Goal: Use online tool/utility: Utilize a website feature to perform a specific function

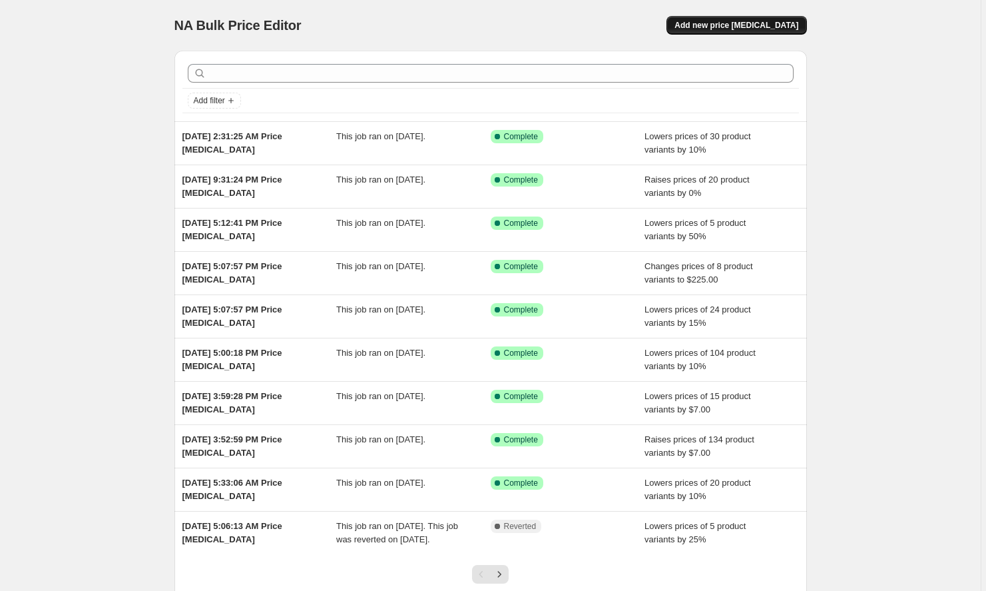
click at [744, 21] on span "Add new price [MEDICAL_DATA]" at bounding box center [737, 25] width 124 height 11
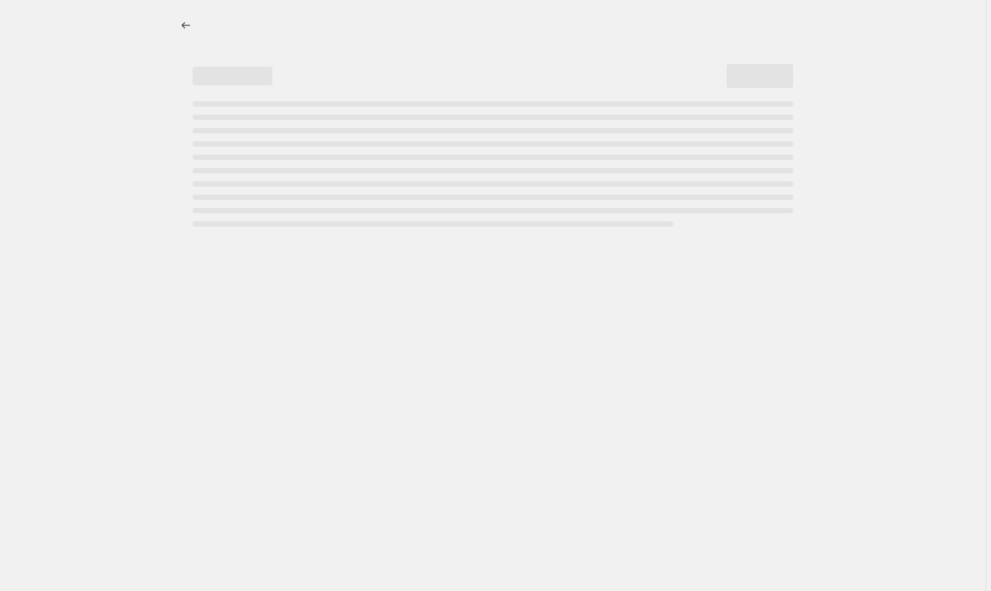
select select "percentage"
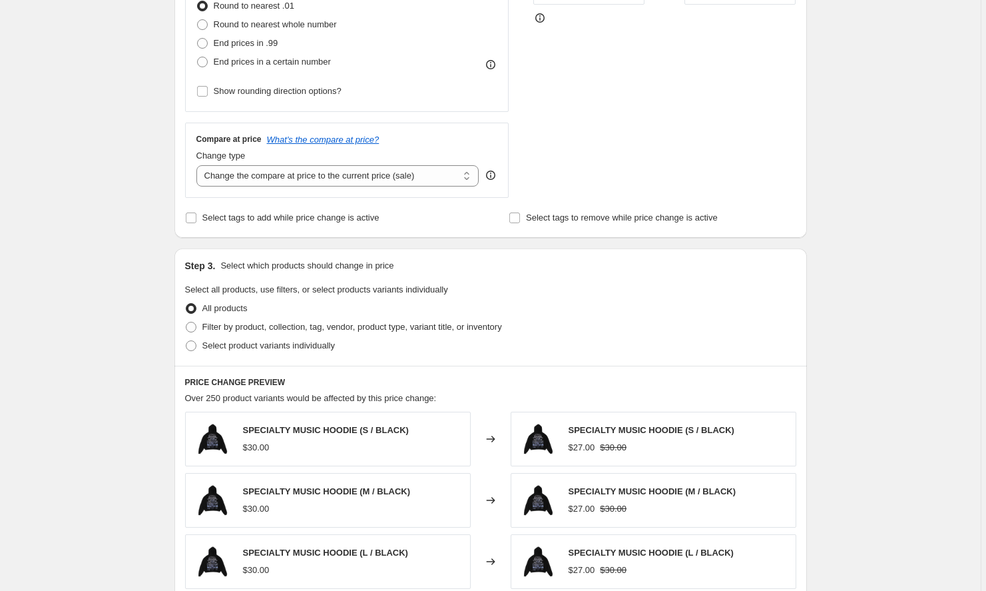
scroll to position [344, 0]
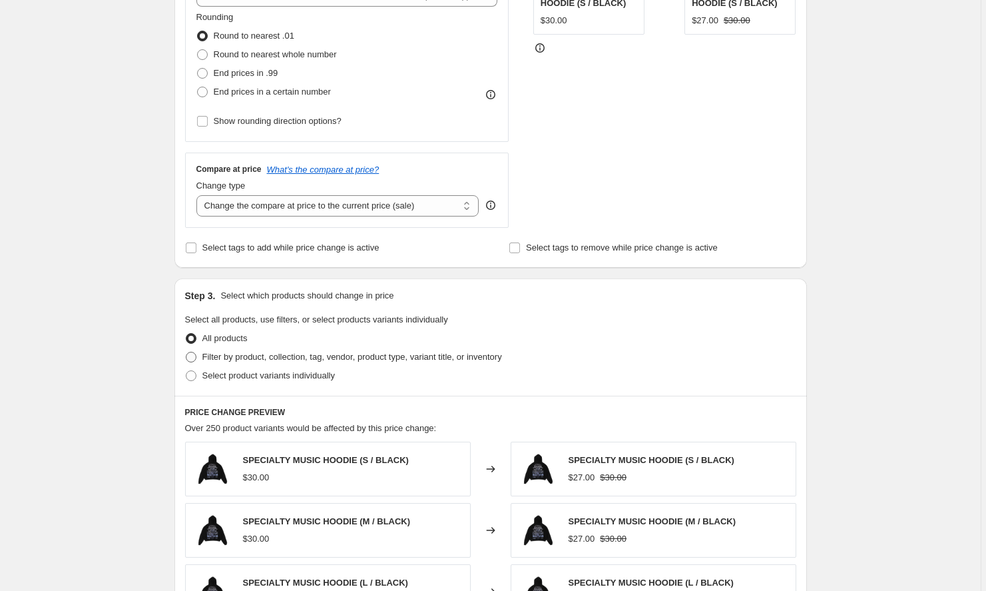
click at [282, 356] on span "Filter by product, collection, tag, vendor, product type, variant title, or inv…" at bounding box center [352, 357] width 300 height 10
click at [186, 352] on input "Filter by product, collection, tag, vendor, product type, variant title, or inv…" at bounding box center [186, 352] width 1 height 1
radio input "true"
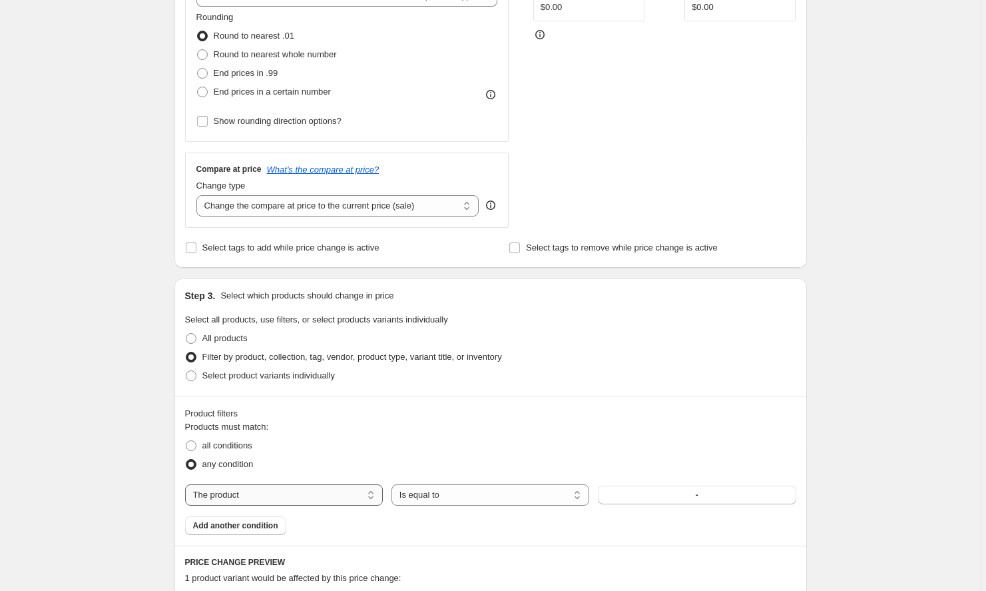
select select "collection"
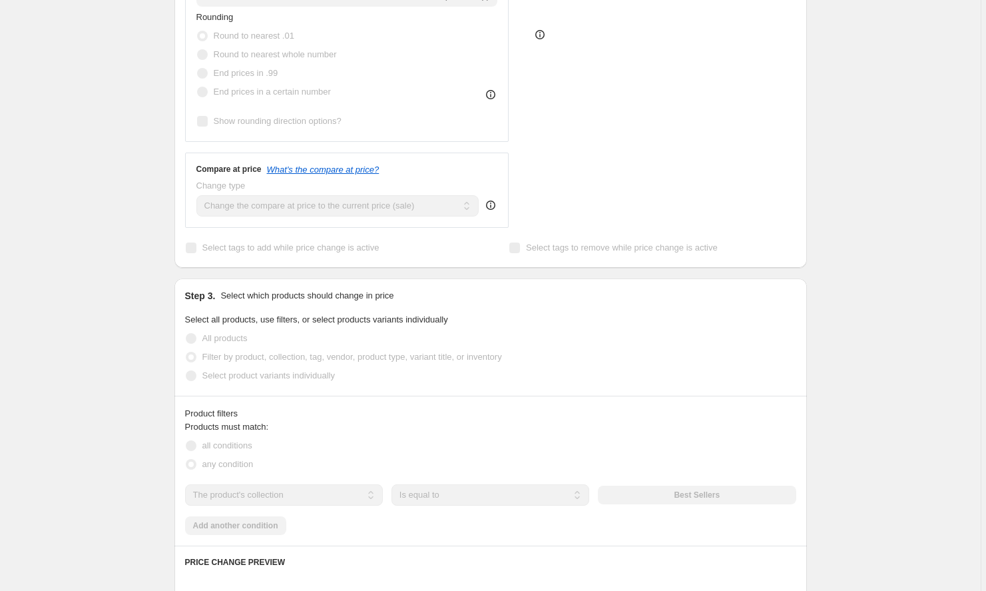
click at [666, 497] on button "Best Sellers" at bounding box center [697, 494] width 198 height 19
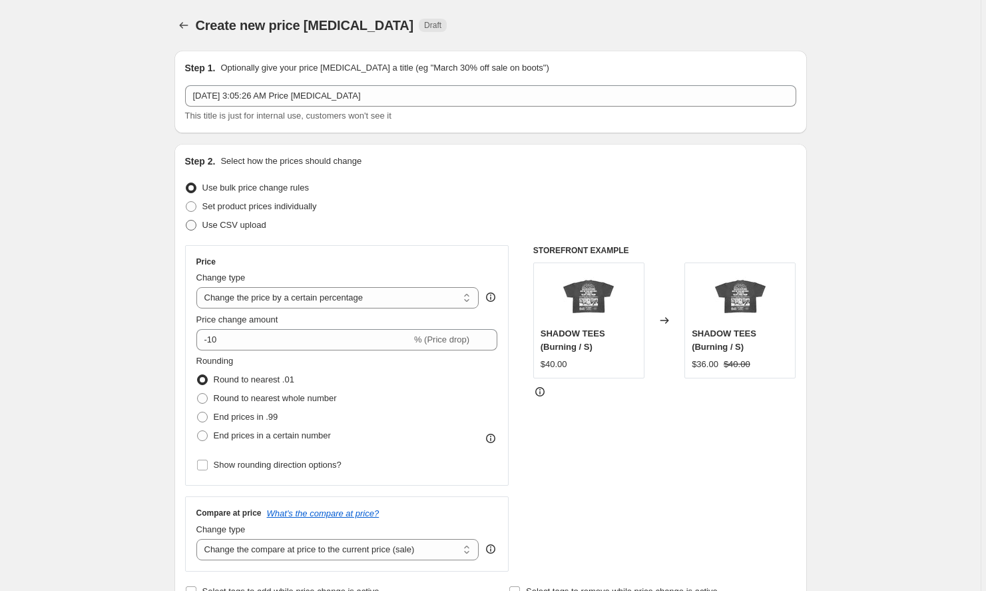
scroll to position [0, 0]
click at [352, 342] on input "-10" at bounding box center [303, 339] width 215 height 21
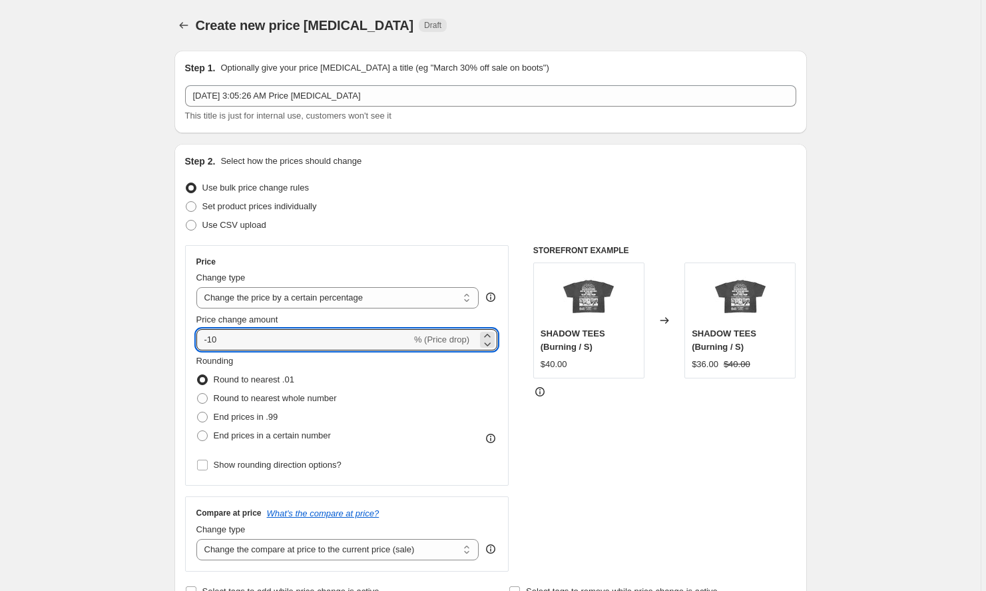
drag, startPoint x: 279, startPoint y: 346, endPoint x: 188, endPoint y: 341, distance: 91.4
click at [188, 341] on div "Price Change type Change the price to a certain amount Change the price by a ce…" at bounding box center [347, 365] width 324 height 240
type input "0"
click at [440, 442] on div "Rounding Round to nearest .01 Round to nearest whole number End prices in .99 E…" at bounding box center [347, 399] width 302 height 91
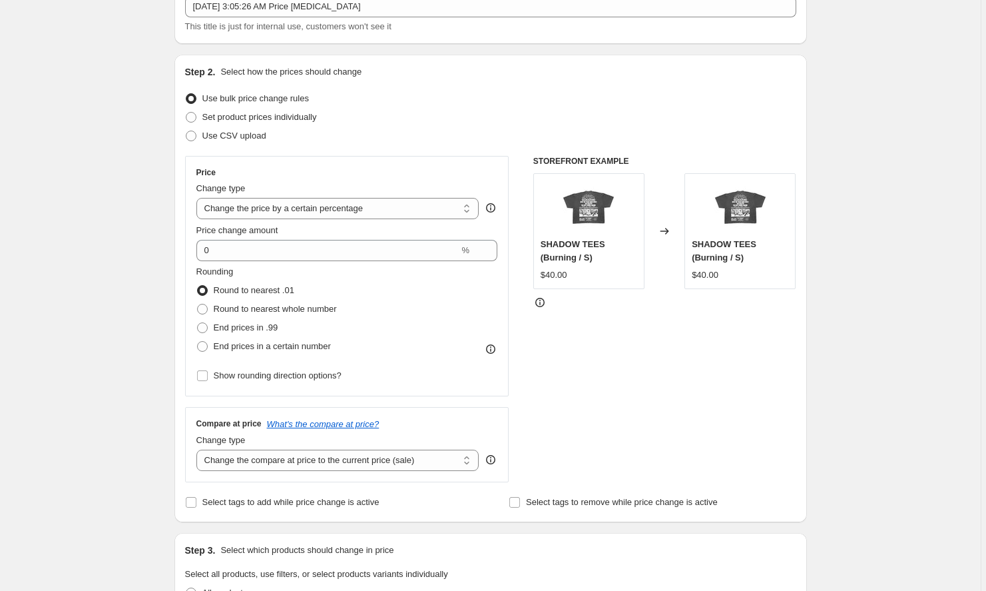
scroll to position [111, 0]
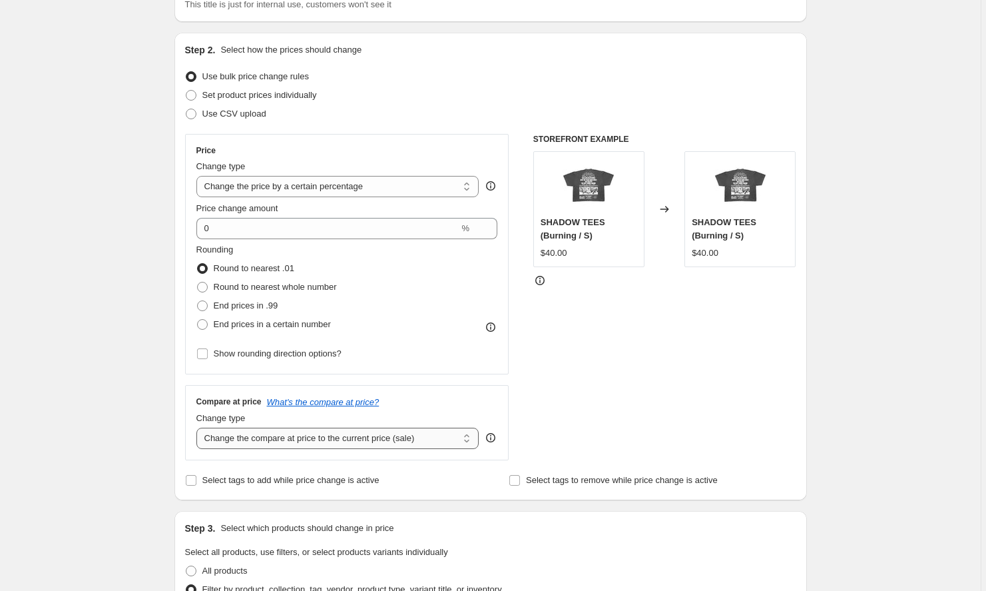
select select "remove"
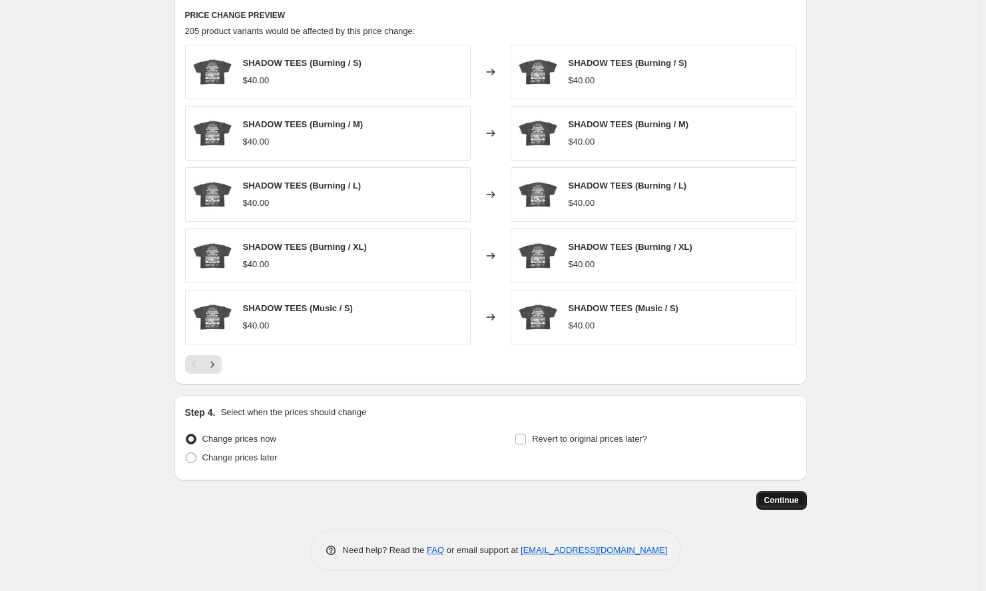
scroll to position [890, 0]
click at [798, 500] on span "Continue" at bounding box center [782, 500] width 35 height 11
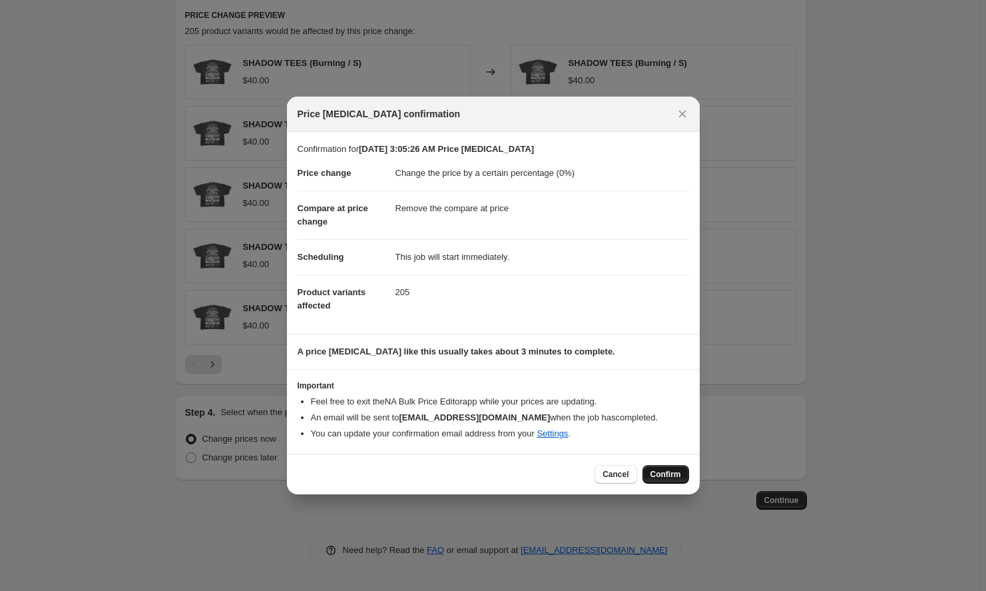
click at [665, 475] on span "Confirm" at bounding box center [666, 474] width 31 height 11
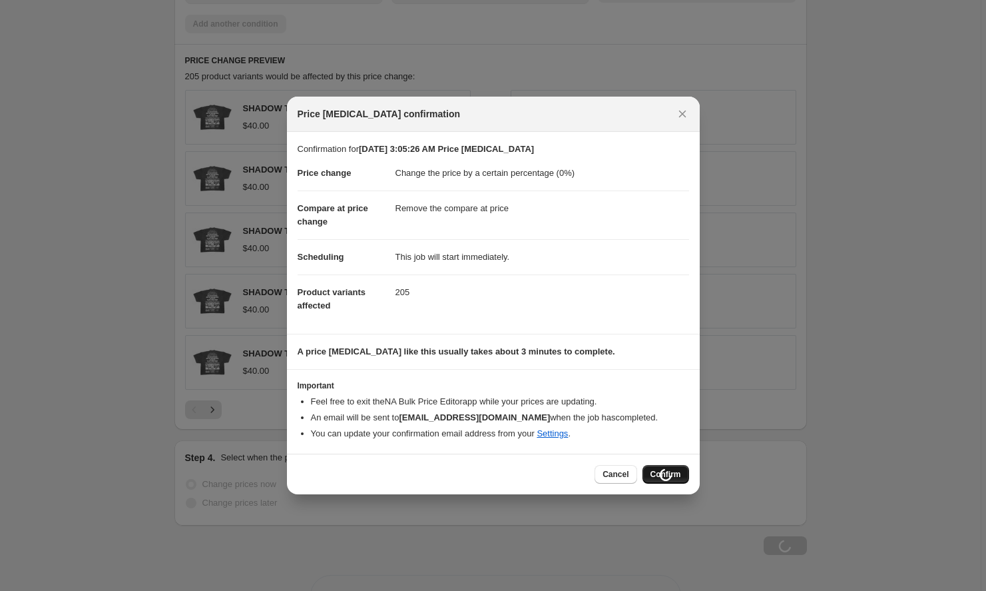
scroll to position [890, 0]
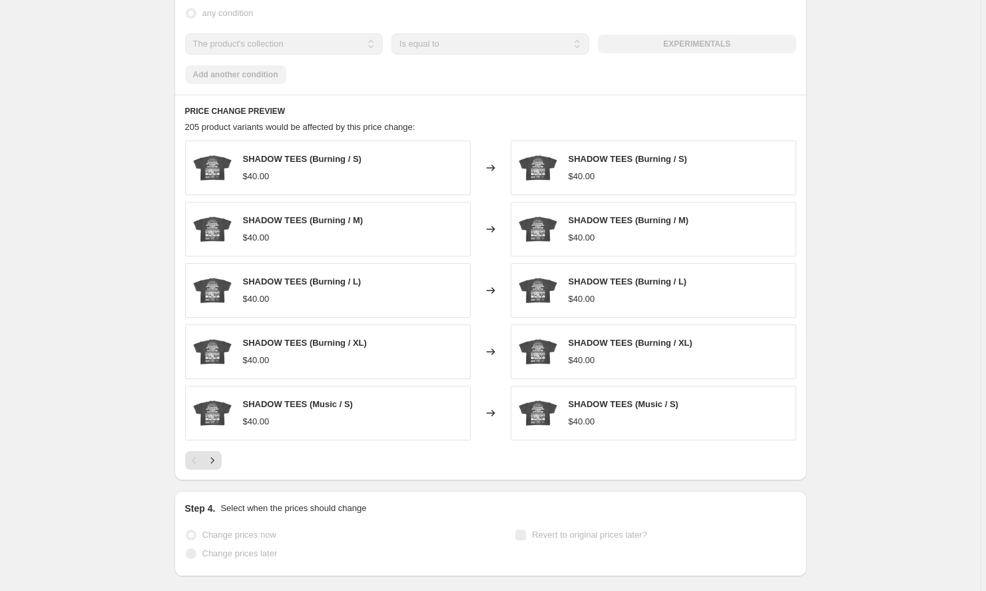
select select "percentage"
select select "remove"
select select "collection"
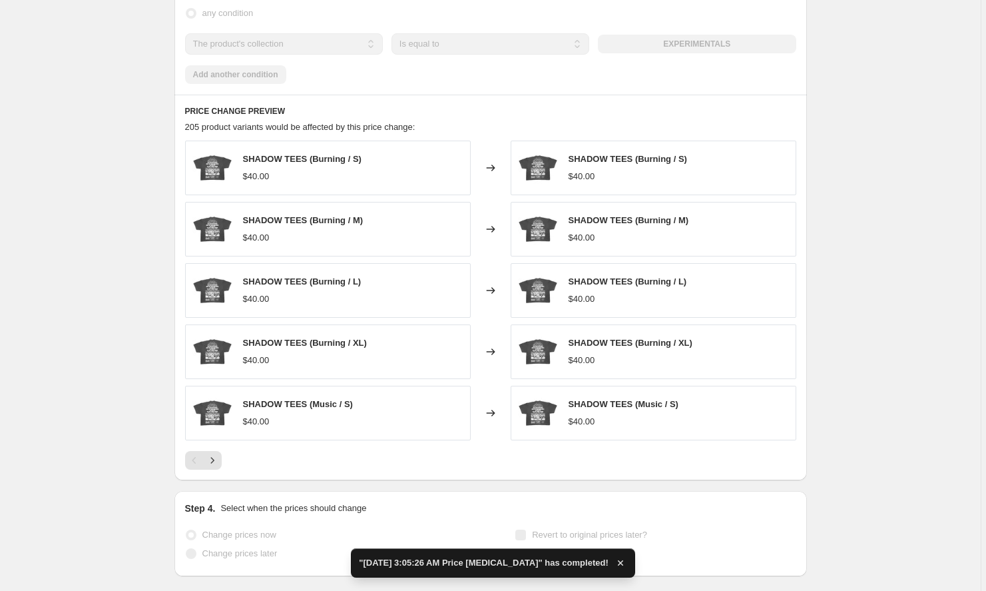
scroll to position [0, 0]
